Goal: Information Seeking & Learning: Learn about a topic

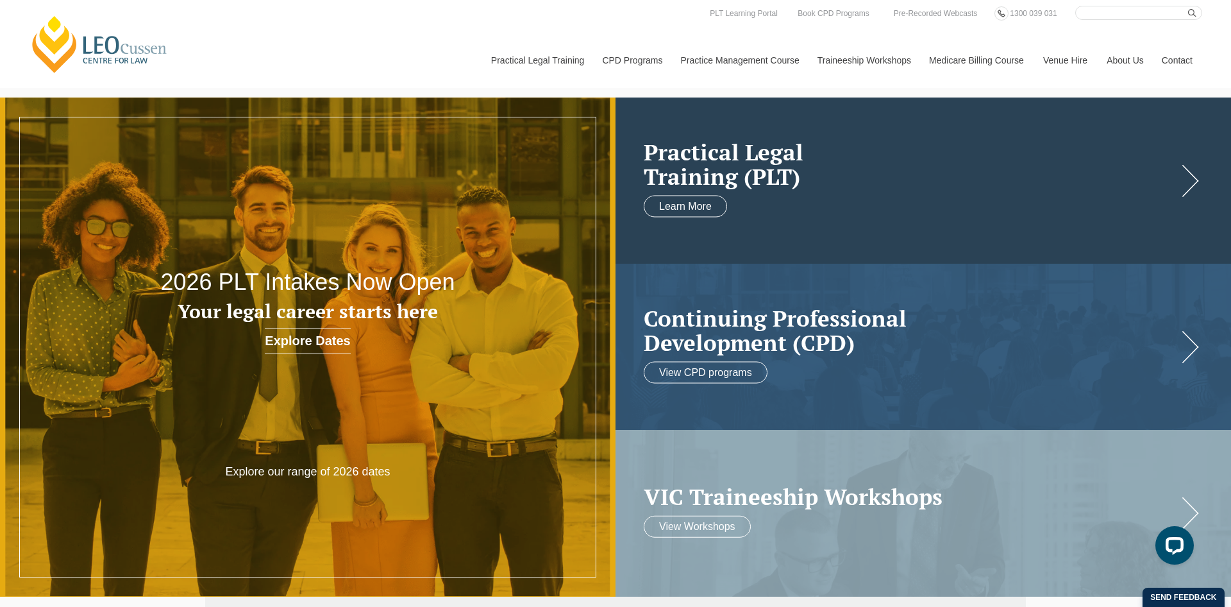
click at [708, 164] on h2 "Practical Legal Training (PLT)" at bounding box center [911, 163] width 534 height 49
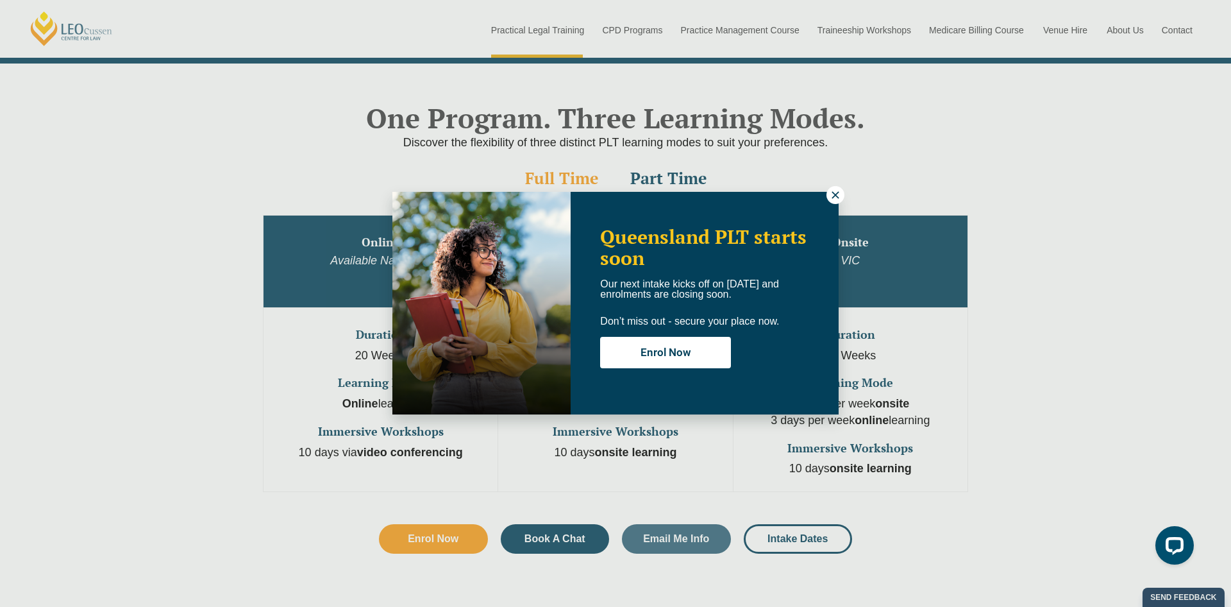
click at [836, 190] on icon at bounding box center [836, 195] width 12 height 12
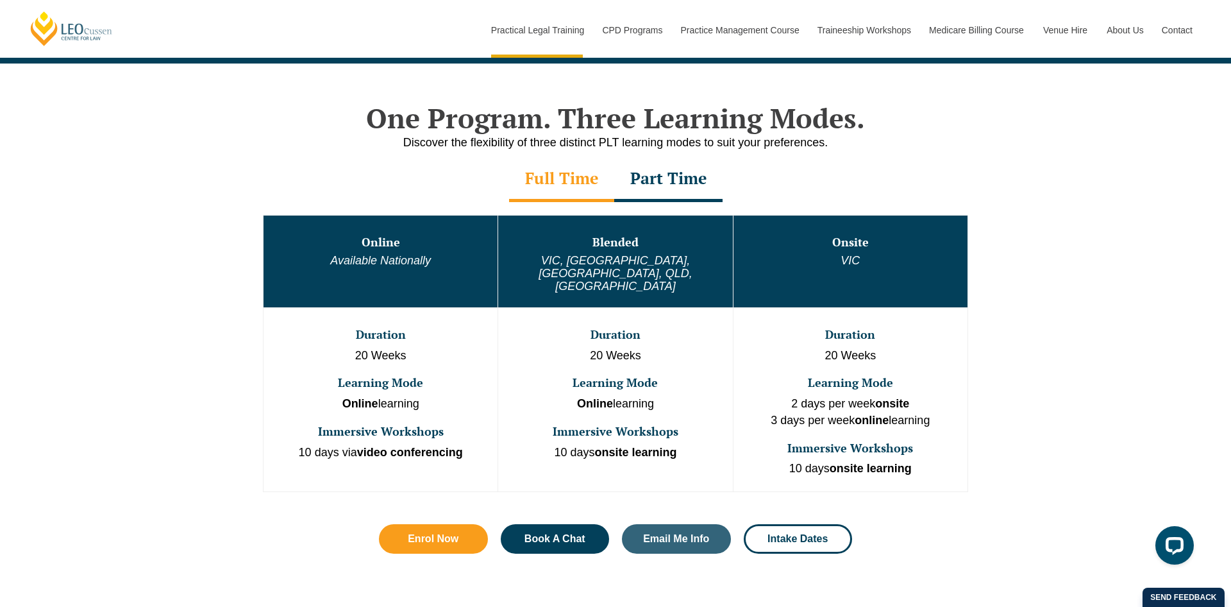
click at [441, 425] on h3 "Immersive Workshops" at bounding box center [381, 431] width 232 height 13
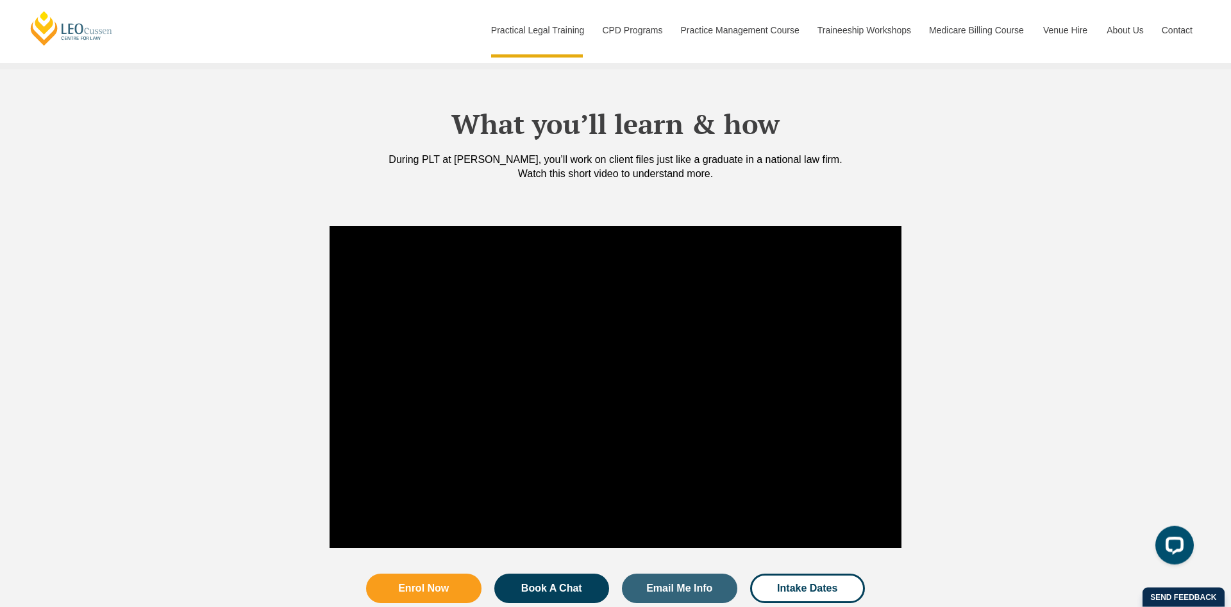
scroll to position [1177, 0]
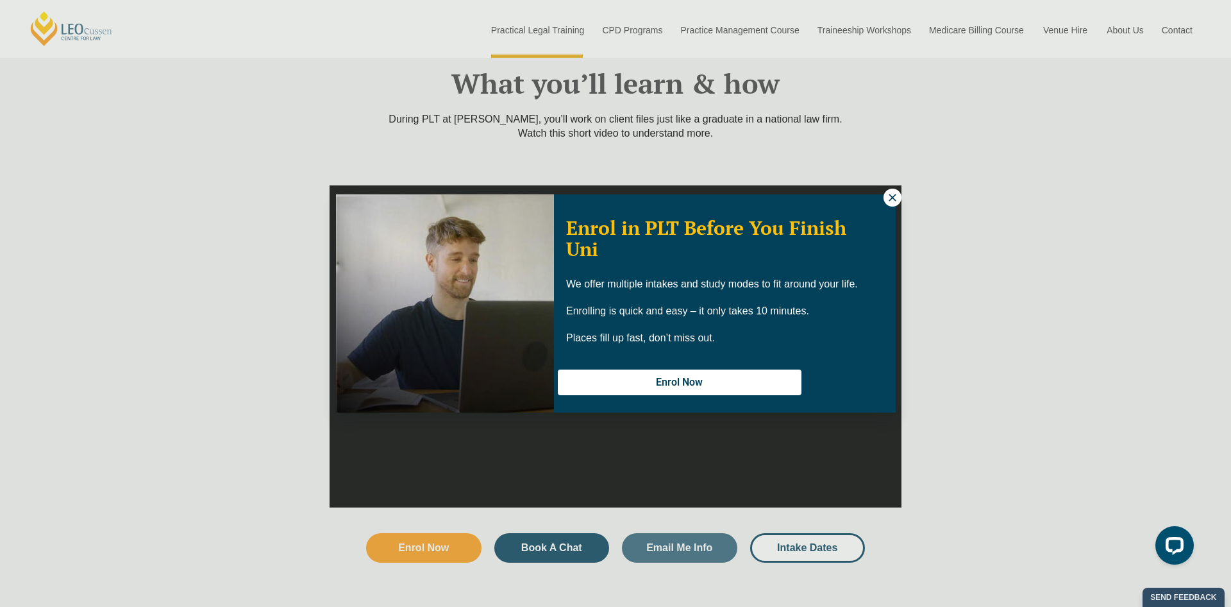
click at [880, 197] on div "Enrol in PLT Before You Finish Uni We offer multiple intakes and study modes to…" at bounding box center [725, 304] width 342 height 214
click at [779, 364] on div "Enrol Now" at bounding box center [725, 382] width 334 height 48
click at [779, 374] on button "Enrol Now" at bounding box center [680, 382] width 244 height 27
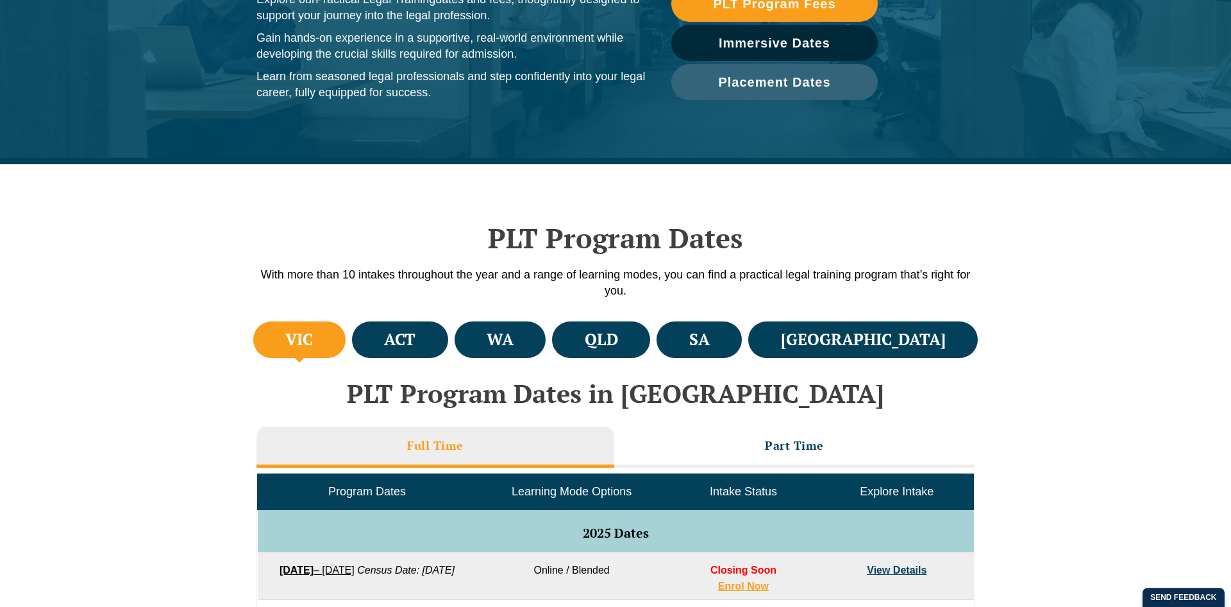
scroll to position [327, 0]
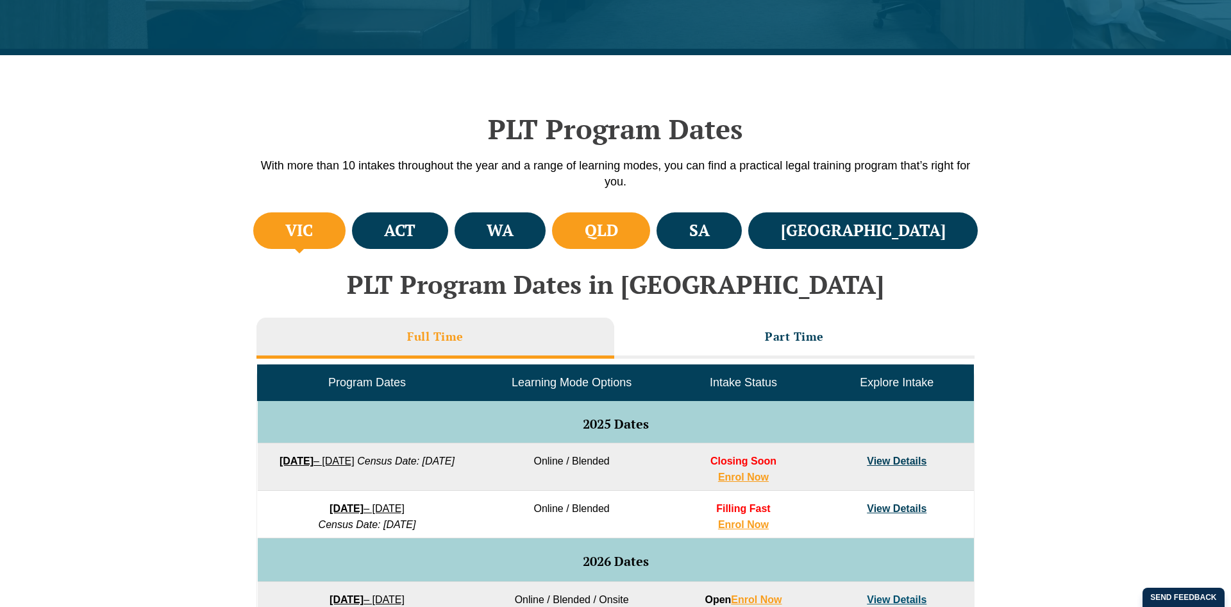
click at [650, 223] on li "QLD" at bounding box center [601, 230] width 98 height 37
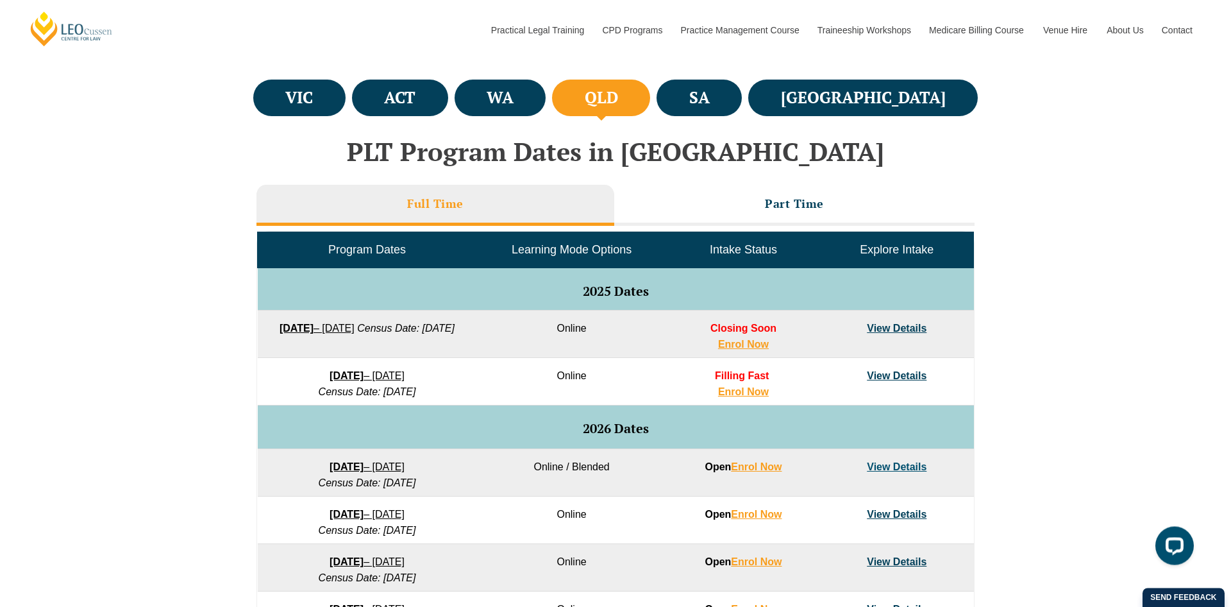
scroll to position [458, 0]
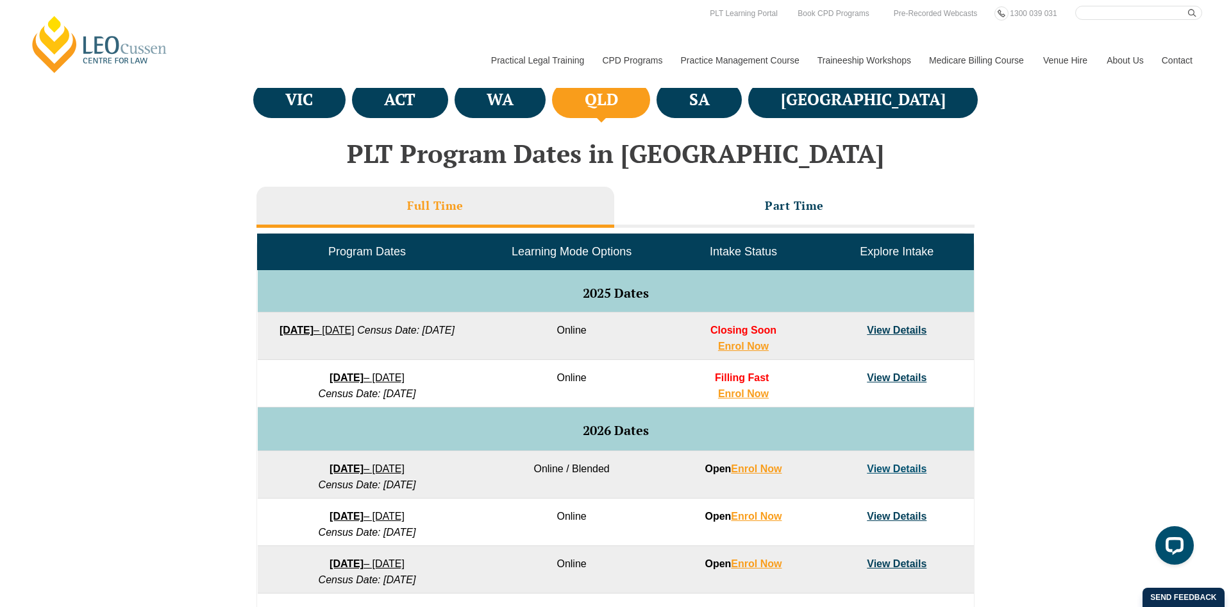
click at [881, 331] on link "View Details" at bounding box center [897, 330] width 60 height 11
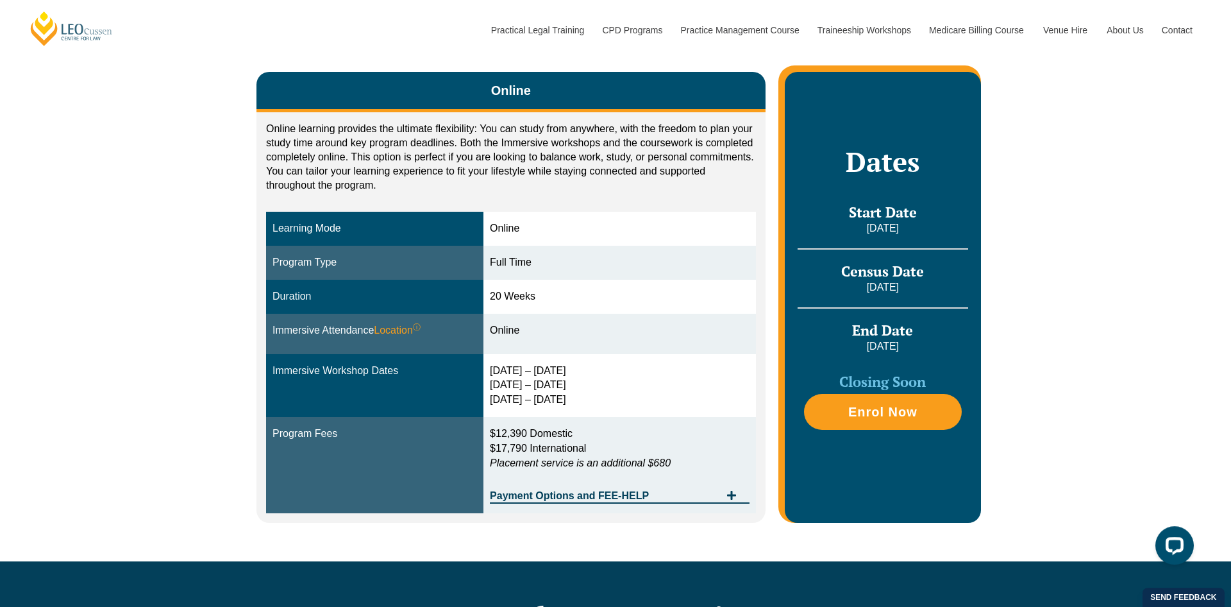
scroll to position [196, 0]
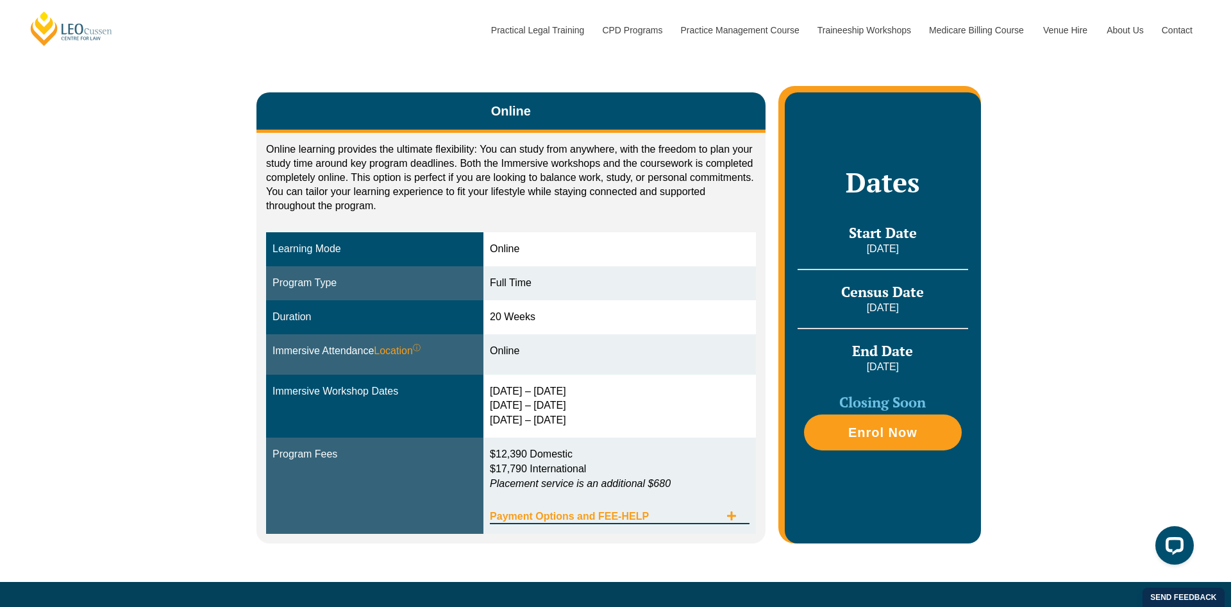
click at [600, 523] on div "Payment Options and FEE-HELP" at bounding box center [620, 511] width 260 height 26
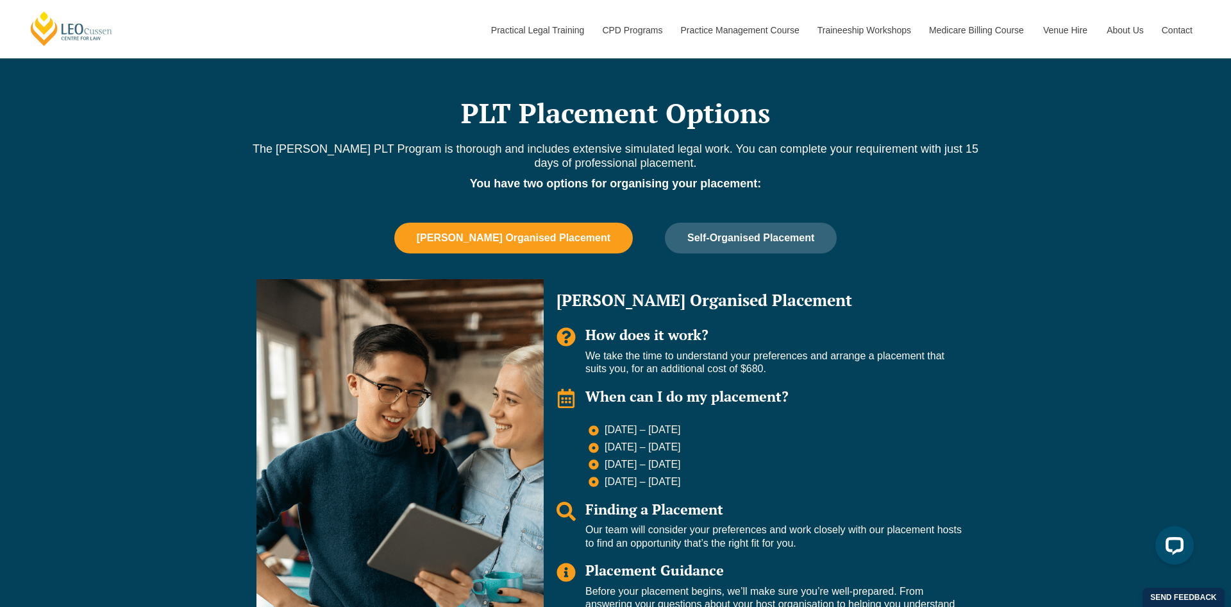
scroll to position [850, 0]
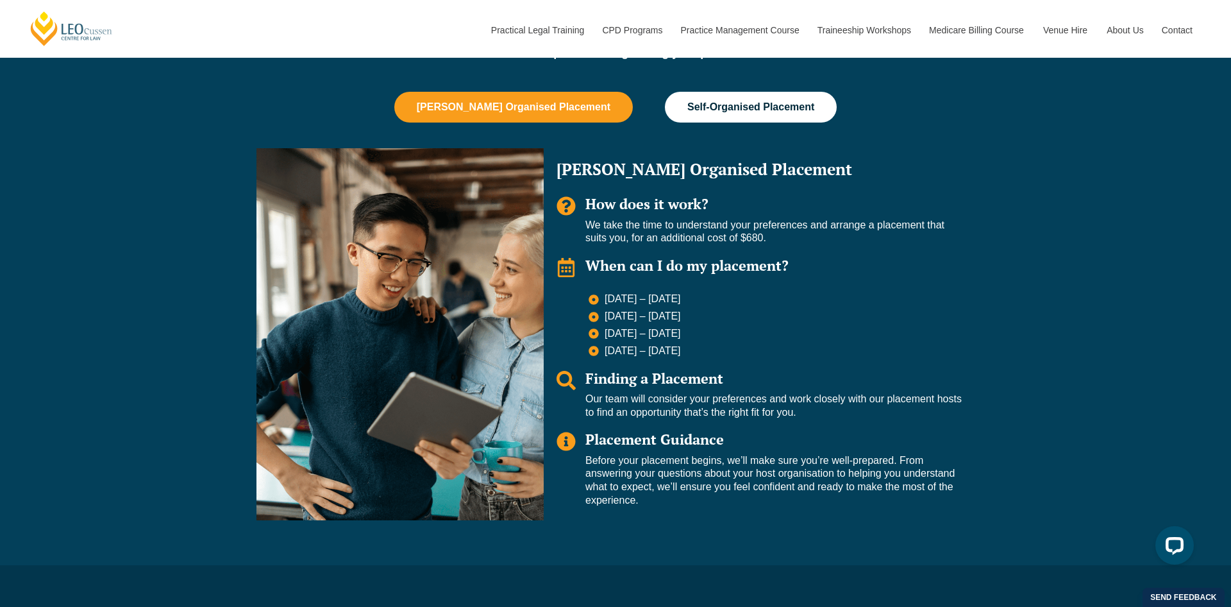
click at [667, 98] on button "Self-Organised Placement" at bounding box center [751, 107] width 172 height 31
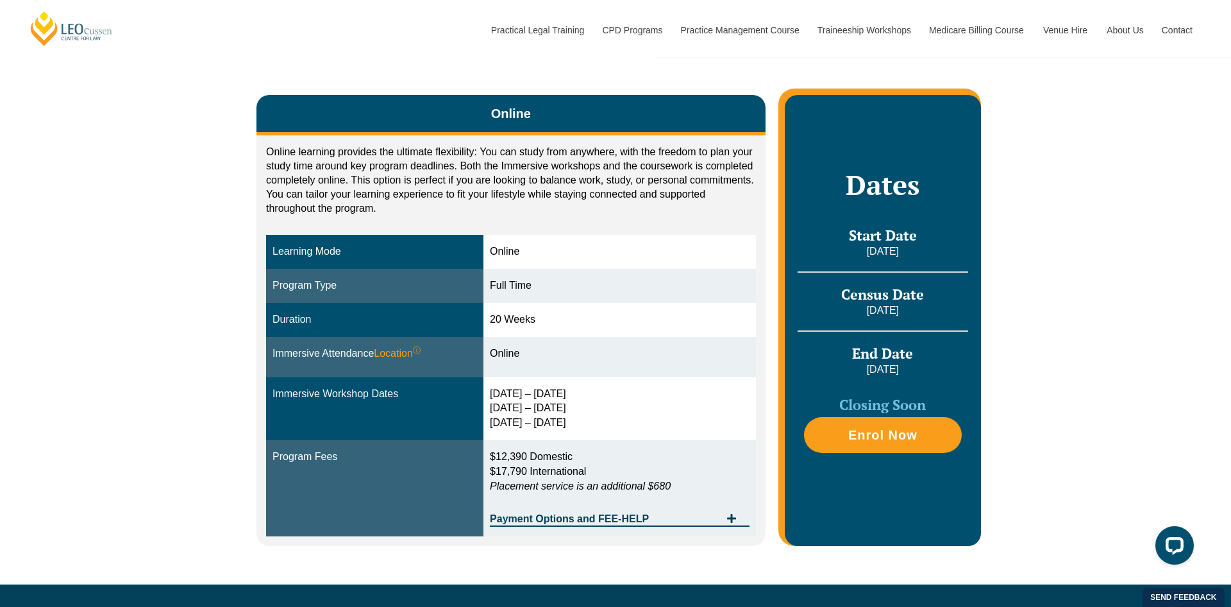
scroll to position [196, 0]
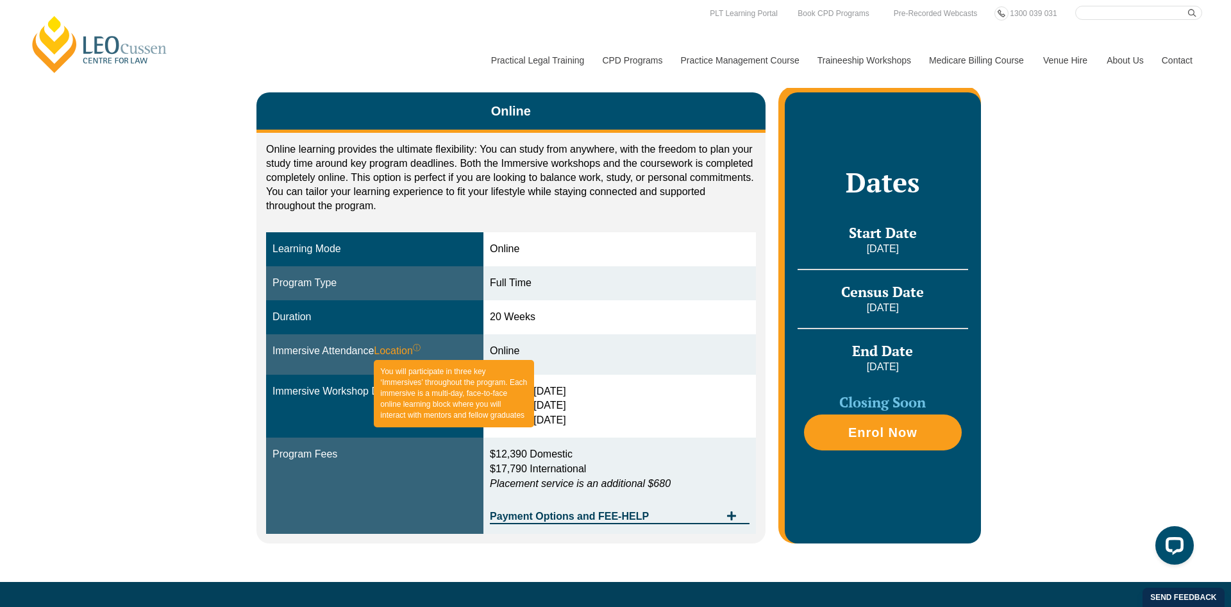
click at [403, 350] on span "Location ⓘ You will participate in three key ‘Immersives’ throughout the progra…" at bounding box center [397, 351] width 47 height 15
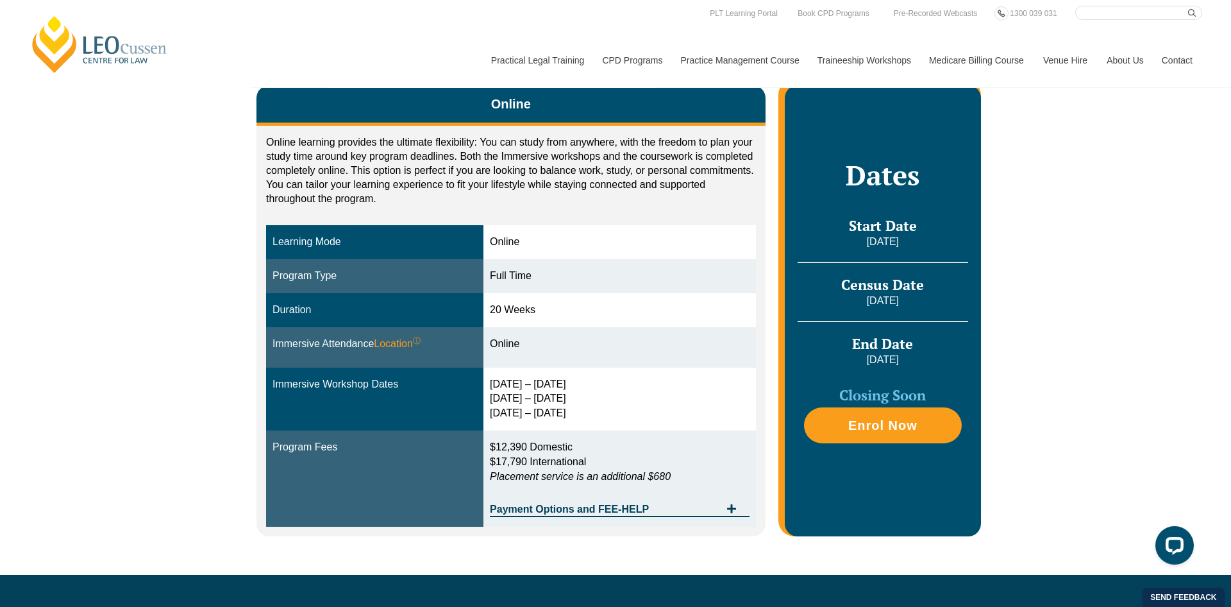
scroll to position [0, 0]
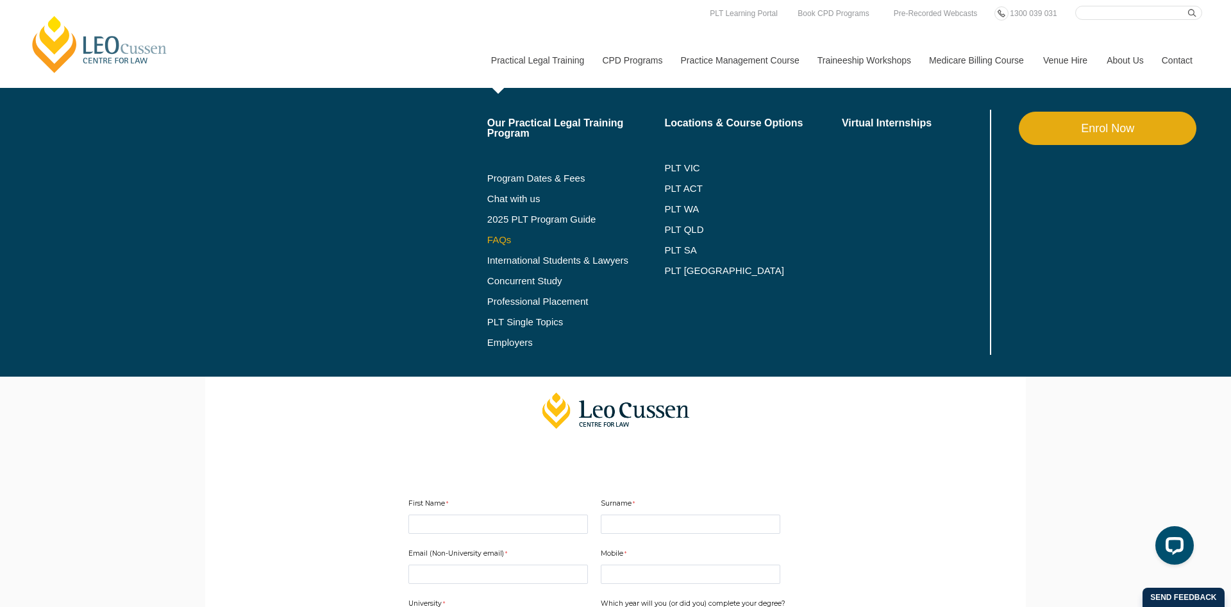
click at [506, 239] on link "FAQs" at bounding box center [576, 240] width 178 height 10
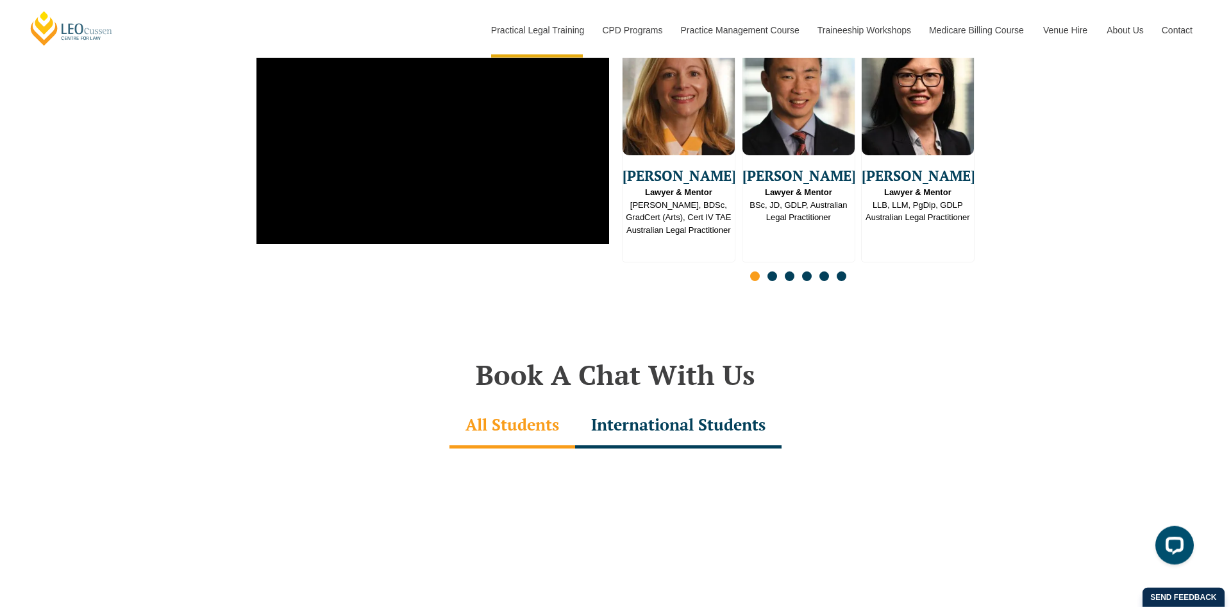
scroll to position [3627, 0]
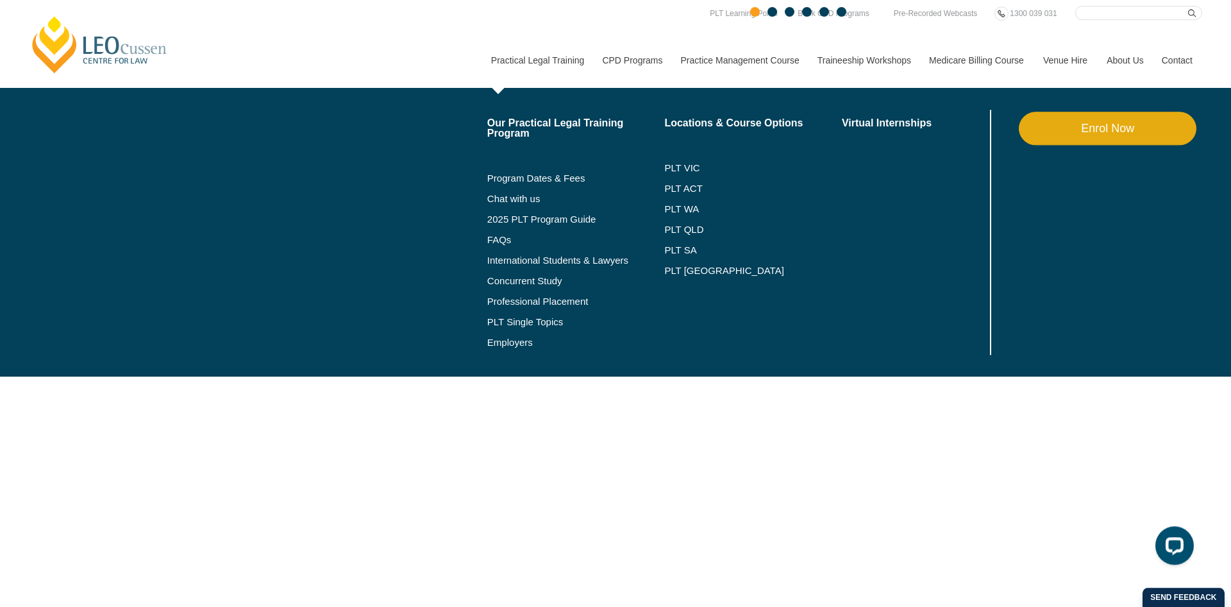
click at [558, 213] on li "2025 PLT Program Guide" at bounding box center [576, 219] width 178 height 21
click at [558, 215] on link "2025 PLT Program Guide" at bounding box center [560, 219] width 146 height 10
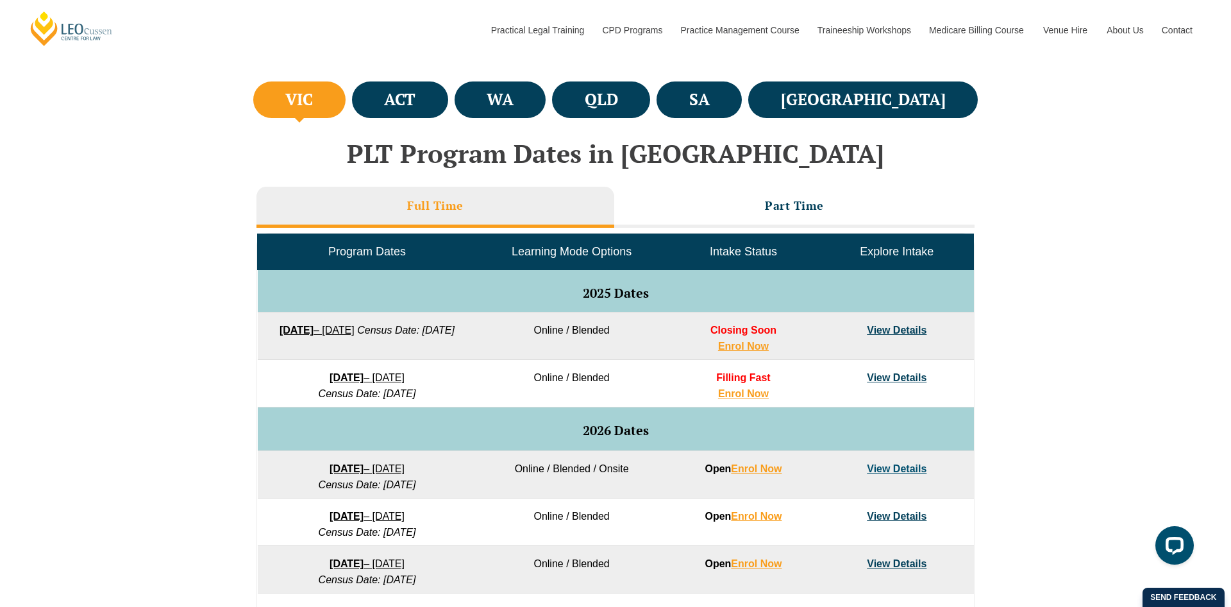
click at [900, 327] on link "View Details" at bounding box center [897, 330] width 60 height 11
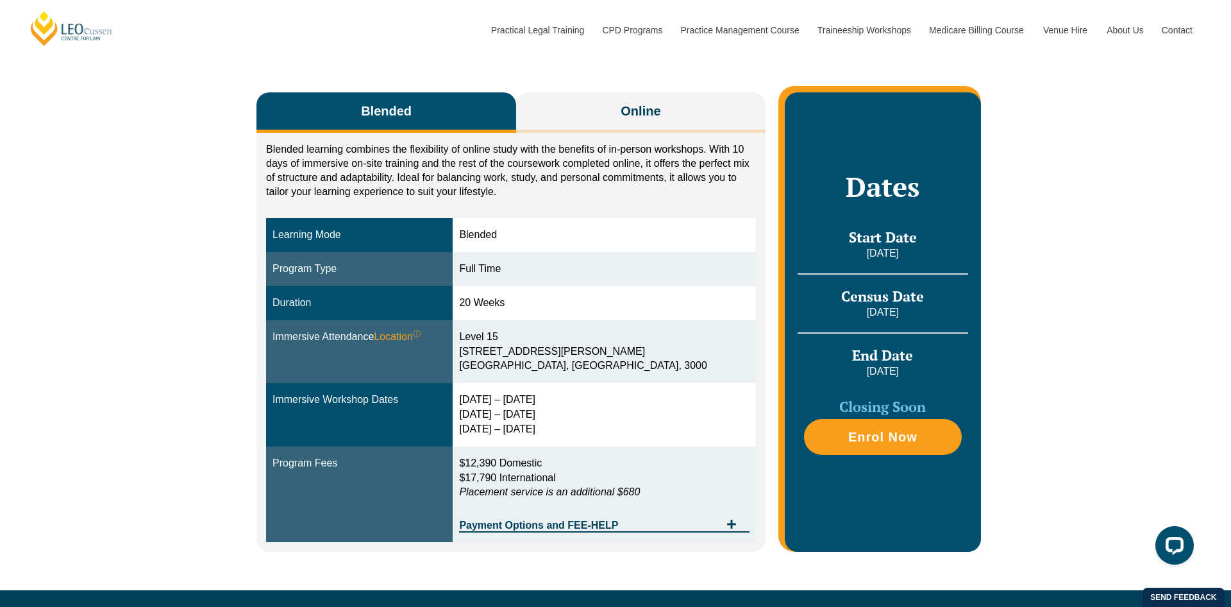
click at [648, 88] on div "Blended Online Blended learning combines the flexibility of online study with t…" at bounding box center [615, 315] width 731 height 549
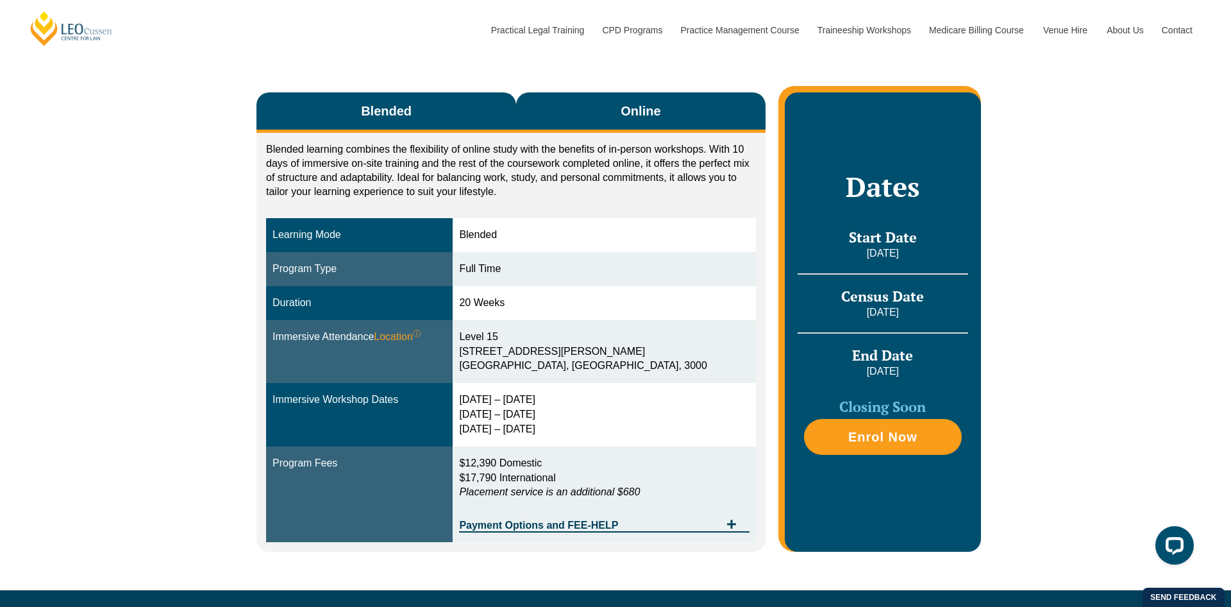
click at [645, 106] on span "Online" at bounding box center [641, 111] width 40 height 18
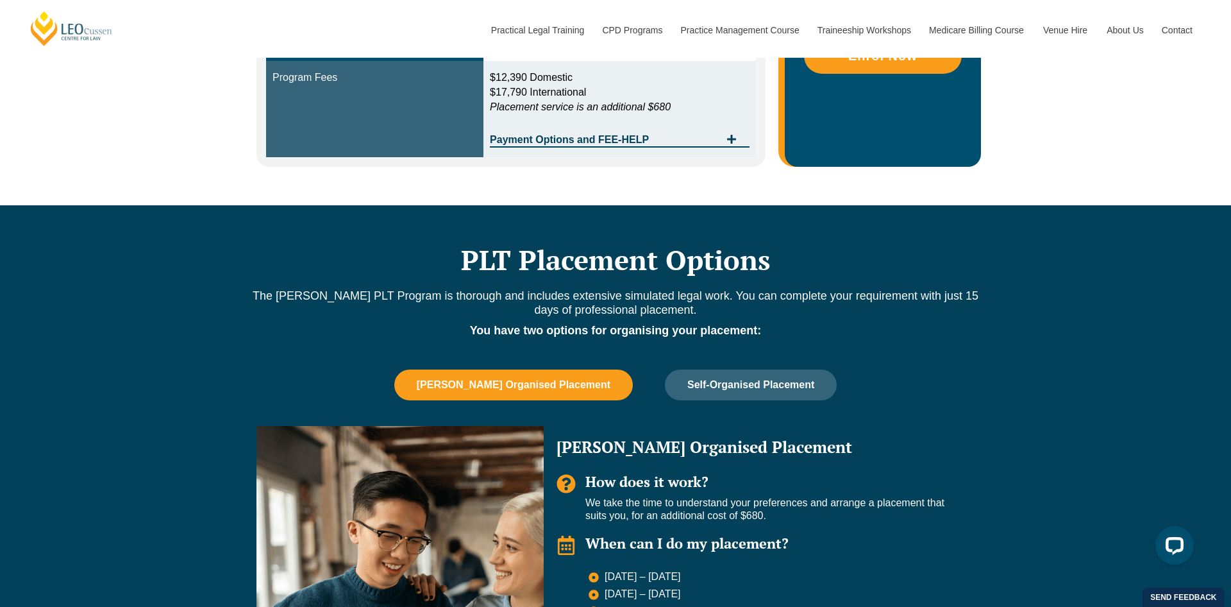
scroll to position [720, 0]
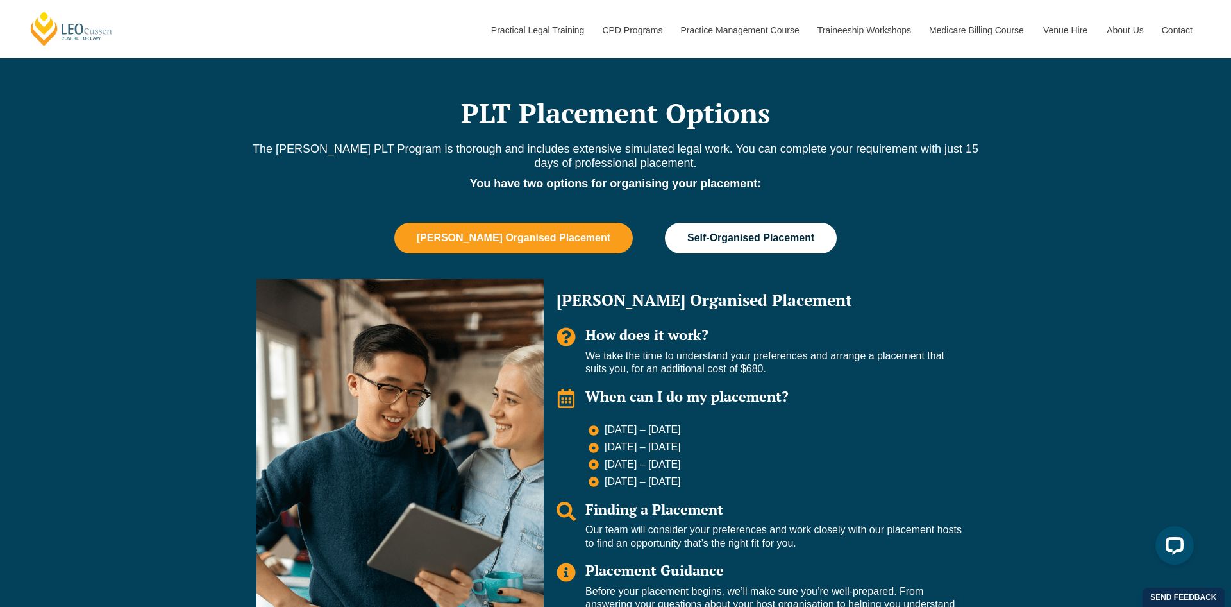
click at [748, 230] on button "Self-Organised Placement" at bounding box center [751, 238] width 172 height 31
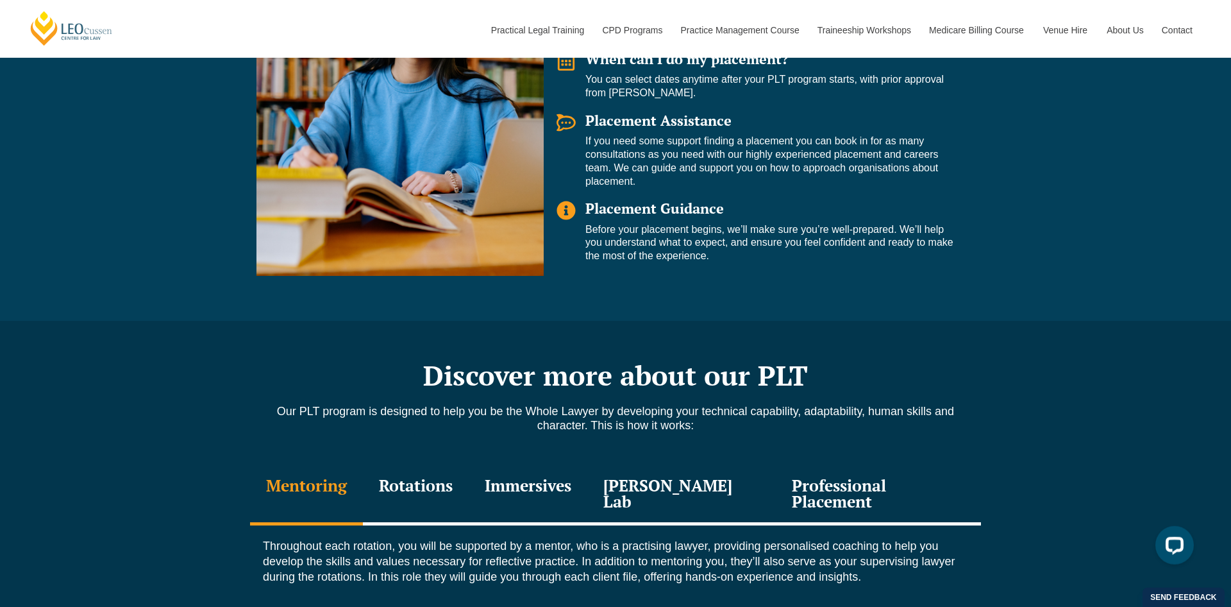
scroll to position [1112, 0]
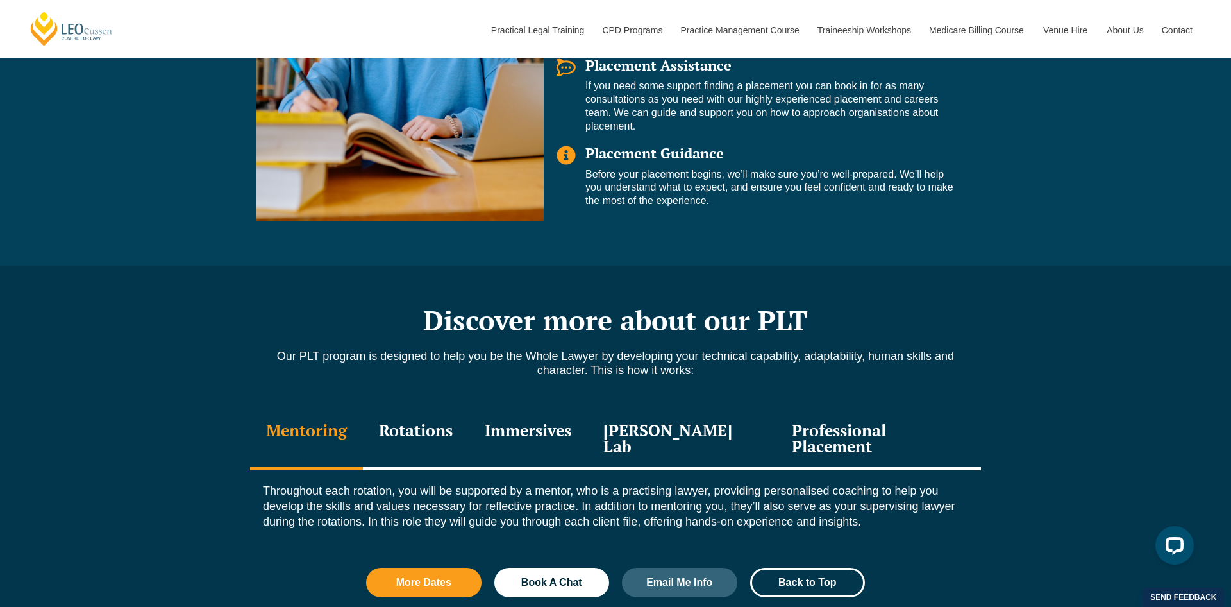
click at [578, 442] on div "Immersives" at bounding box center [528, 439] width 119 height 61
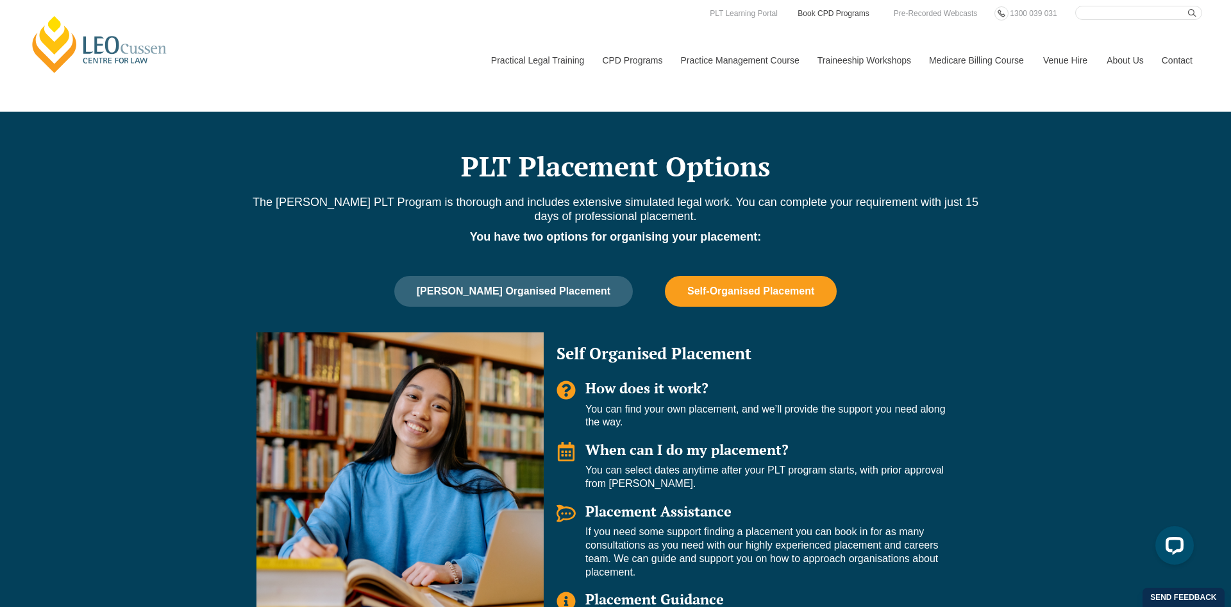
scroll to position [589, 0]
